Goal: Information Seeking & Learning: Learn about a topic

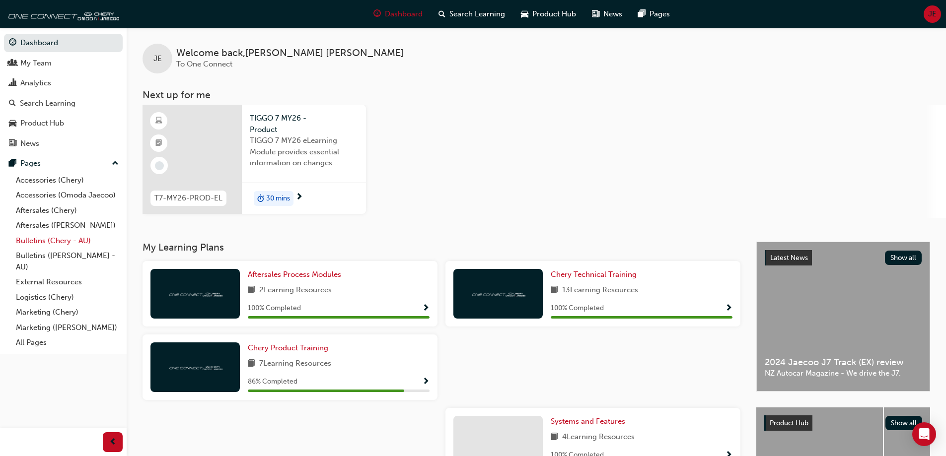
click at [41, 238] on link "Bulletins (Chery - AU)" at bounding box center [67, 240] width 111 height 15
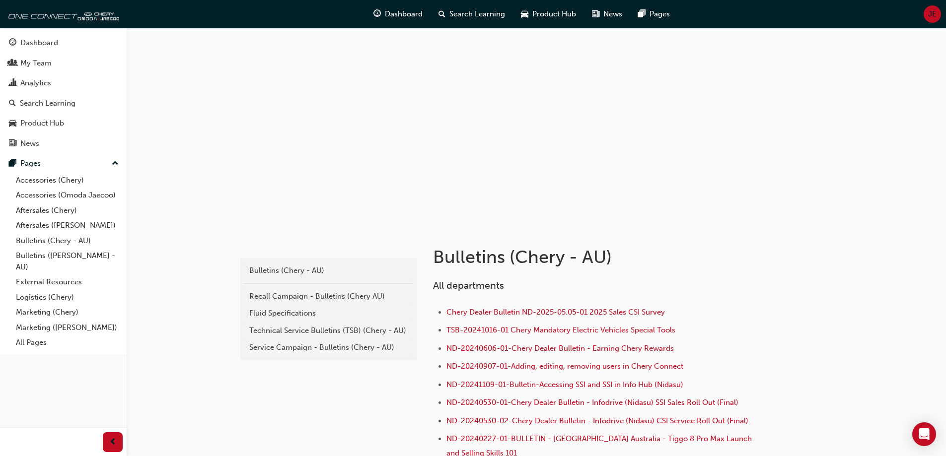
scroll to position [50, 0]
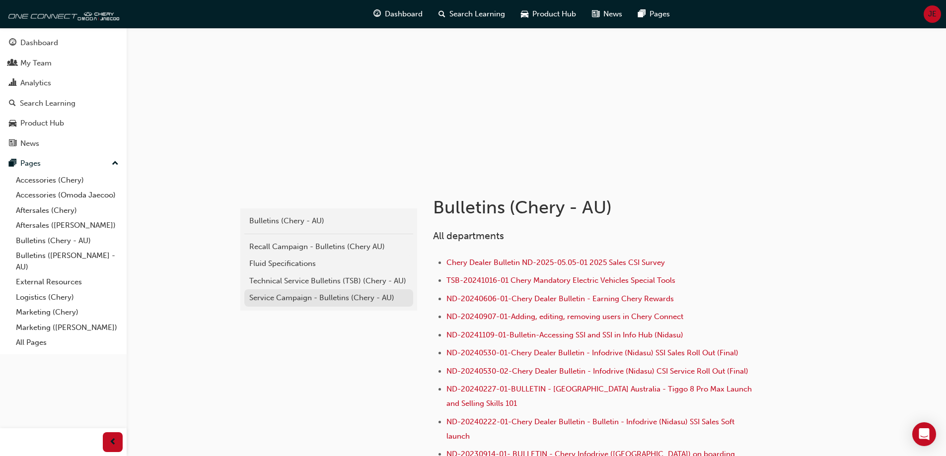
click at [290, 301] on div "Service Campaign - Bulletins (Chery - AU)" at bounding box center [328, 297] width 159 height 11
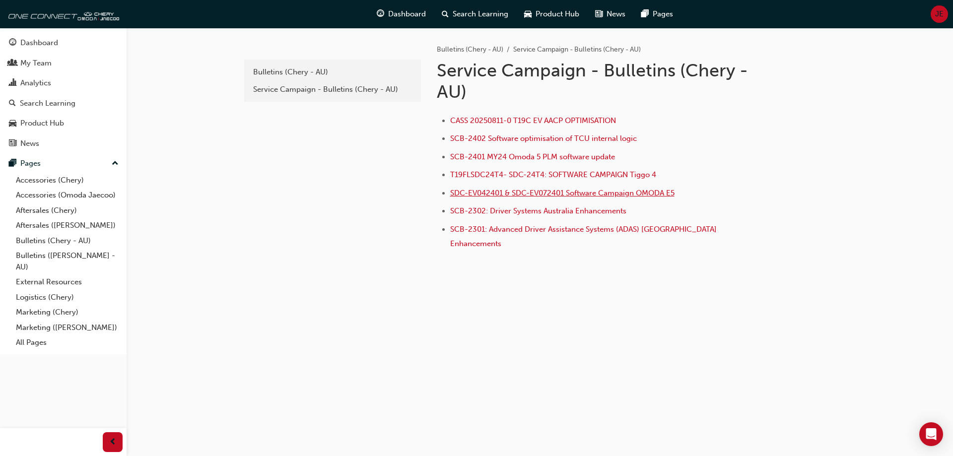
click at [547, 196] on span "SDC-EV042401 & SDC-EV072401 Software Campaign OMODA E5" at bounding box center [562, 193] width 224 height 9
